Goal: Transaction & Acquisition: Purchase product/service

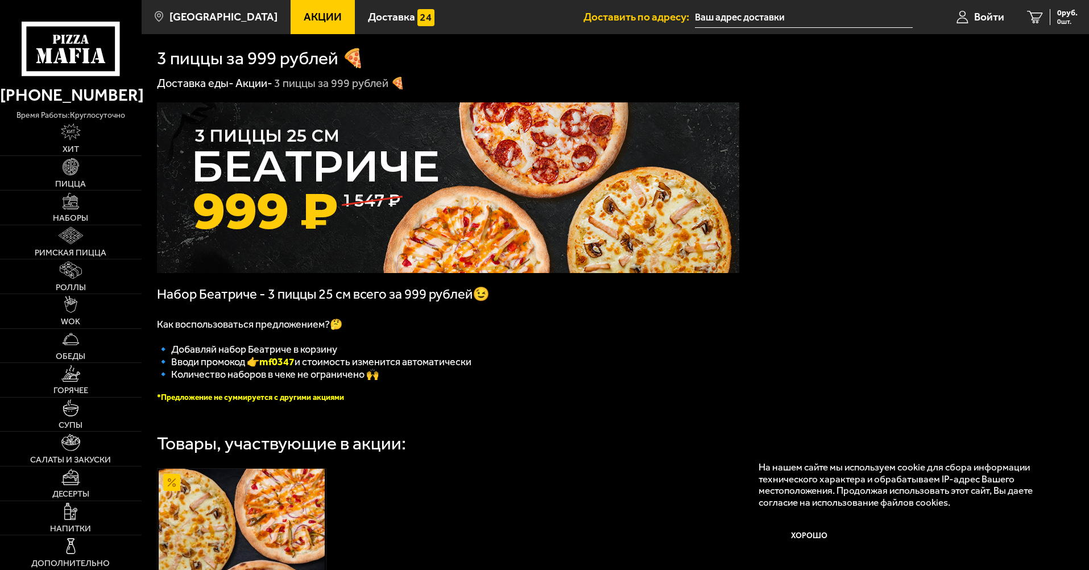
scroll to position [296, 0]
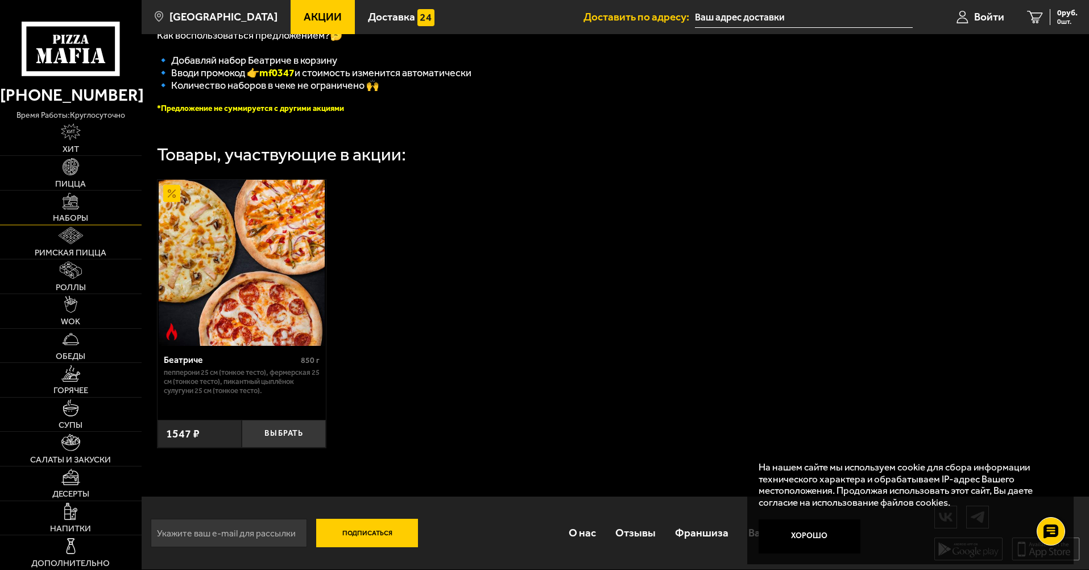
click at [71, 214] on span "Наборы" at bounding box center [70, 218] width 35 height 9
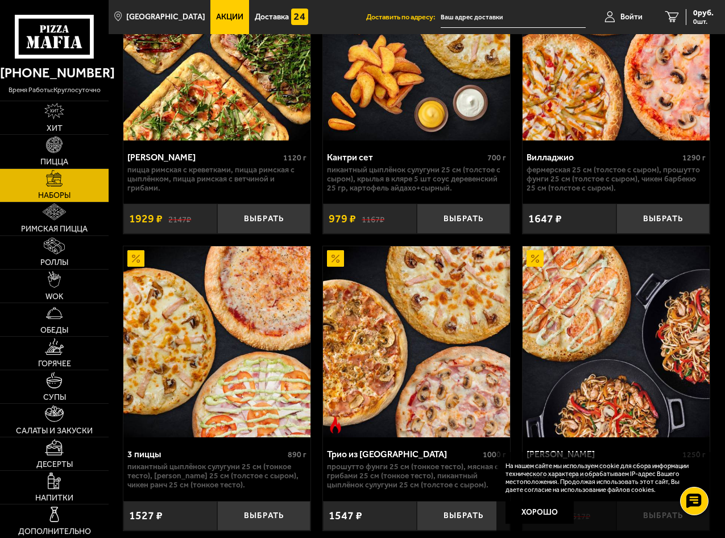
scroll to position [455, 0]
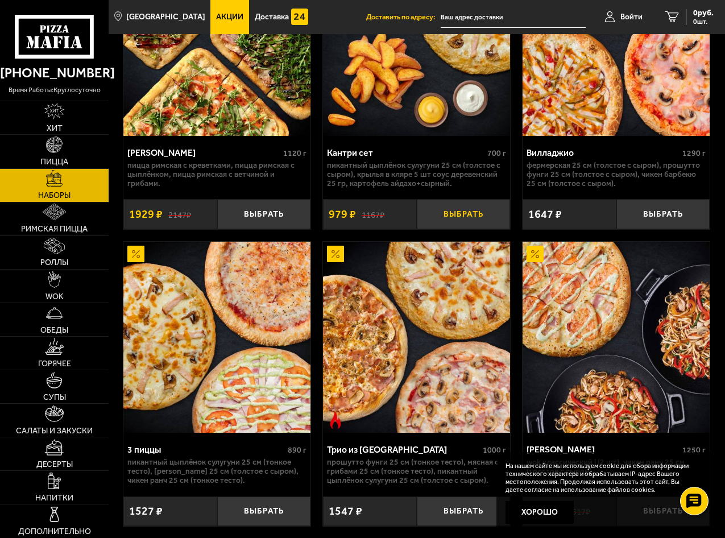
click at [457, 210] on button "Выбрать" at bounding box center [464, 214] width 94 height 30
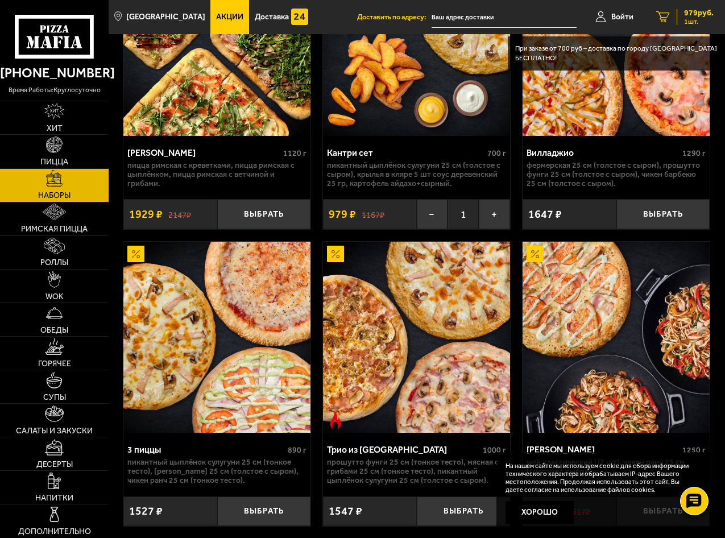
click at [688, 3] on link "1 979 руб. 1 шт." at bounding box center [685, 17] width 80 height 34
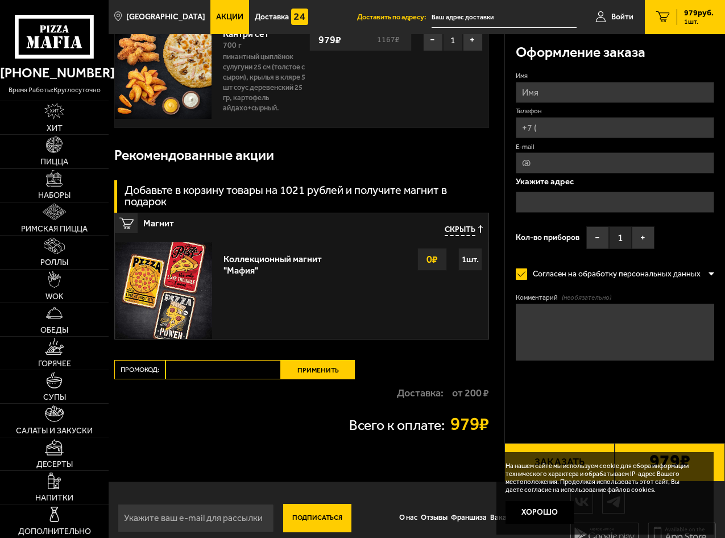
scroll to position [98, 0]
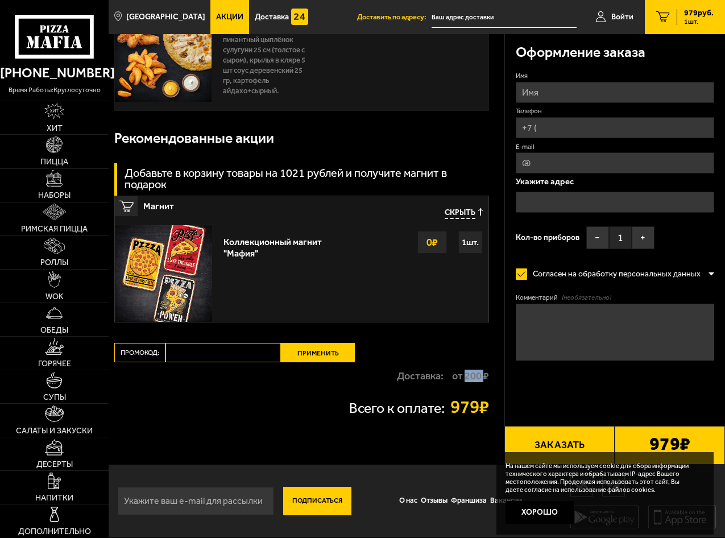
drag, startPoint x: 465, startPoint y: 377, endPoint x: 489, endPoint y: 381, distance: 24.7
click at [488, 381] on div "Ваш заказ Очистить корзину Доставка еды - Корзина Кантри сет 700 г Пикантный цы…" at bounding box center [306, 201] width 395 height 528
click at [468, 385] on div "Доставка: от 200 ₽" at bounding box center [301, 375] width 374 height 27
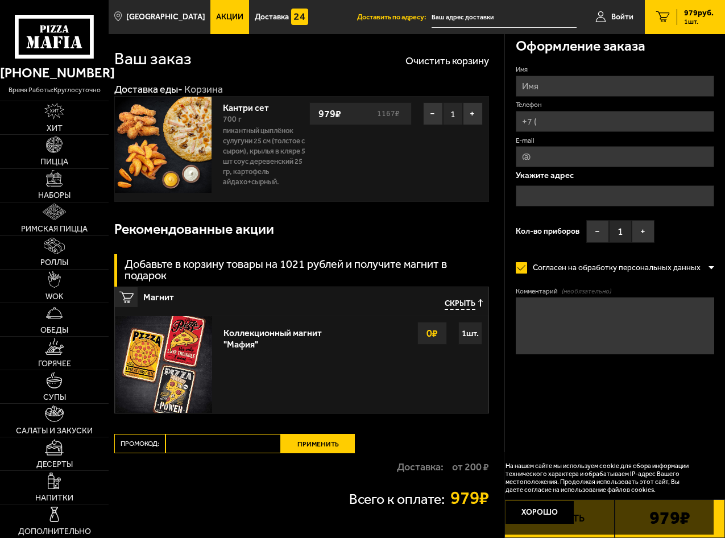
scroll to position [0, 0]
